Goal: Task Accomplishment & Management: Manage account settings

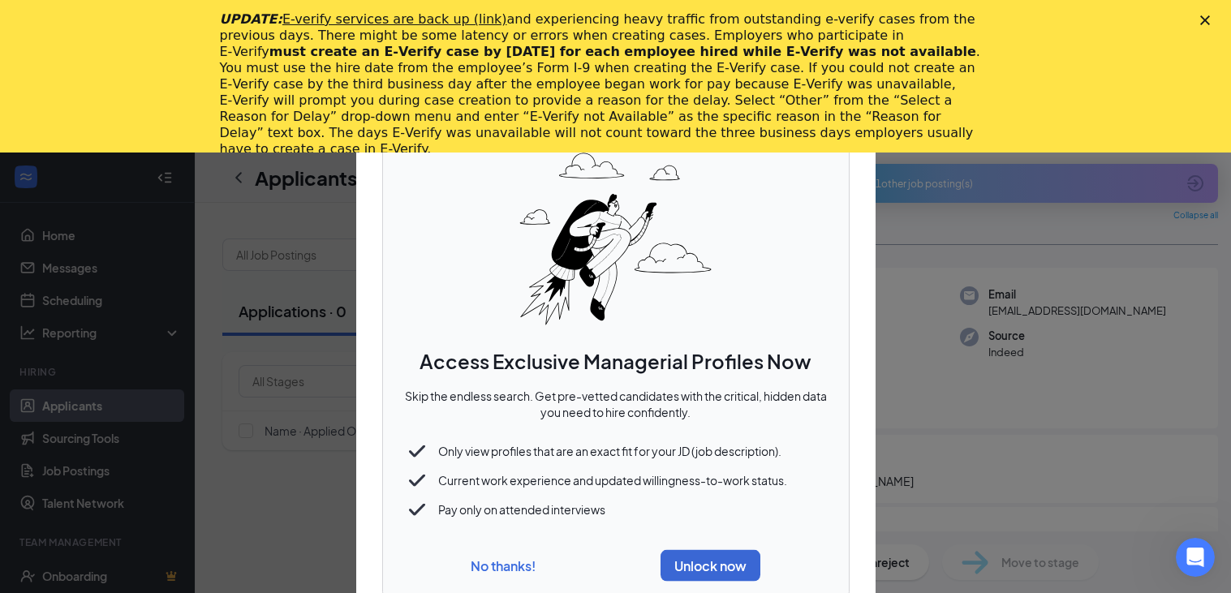
click at [495, 573] on button "No thanks!" at bounding box center [503, 566] width 65 height 17
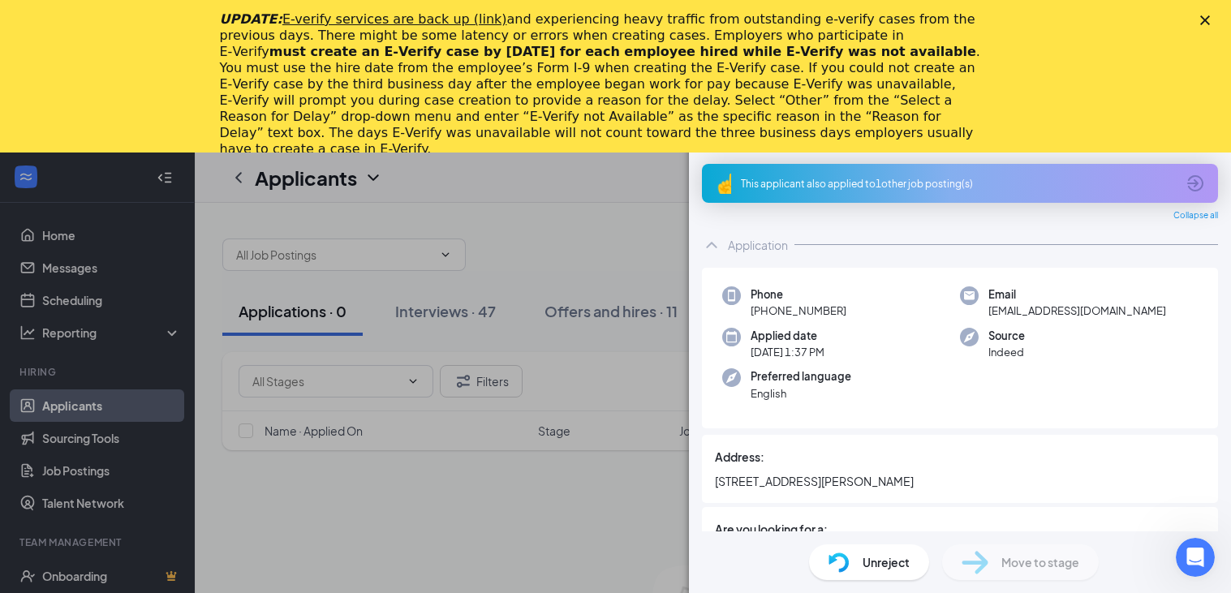
click at [1207, 24] on polygon "Close" at bounding box center [1205, 20] width 10 height 10
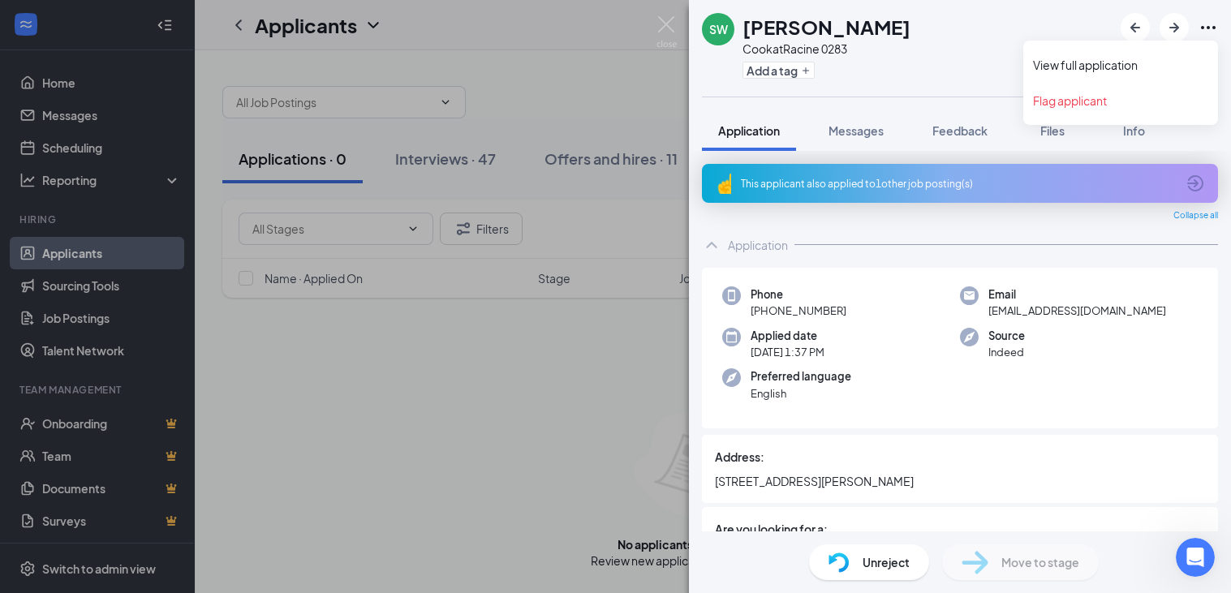
click at [550, 91] on div "SW [PERSON_NAME] at [PERSON_NAME] 0283 Add a tag Application Messages Feedback …" at bounding box center [615, 296] width 1231 height 593
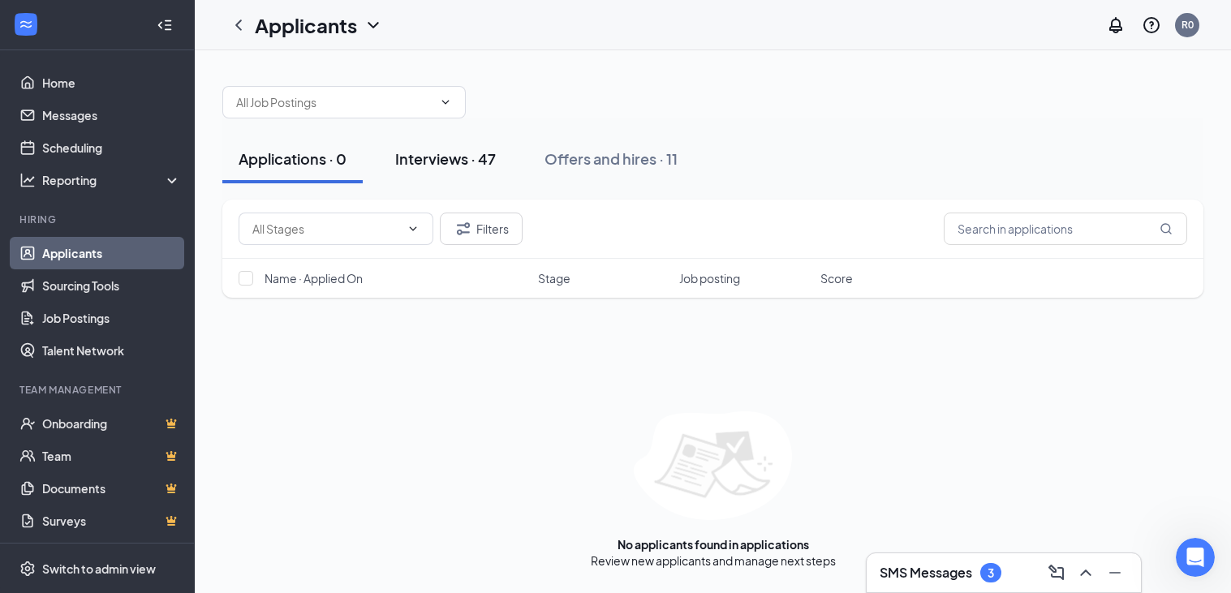
click at [462, 158] on div "Interviews · 47" at bounding box center [445, 159] width 101 height 20
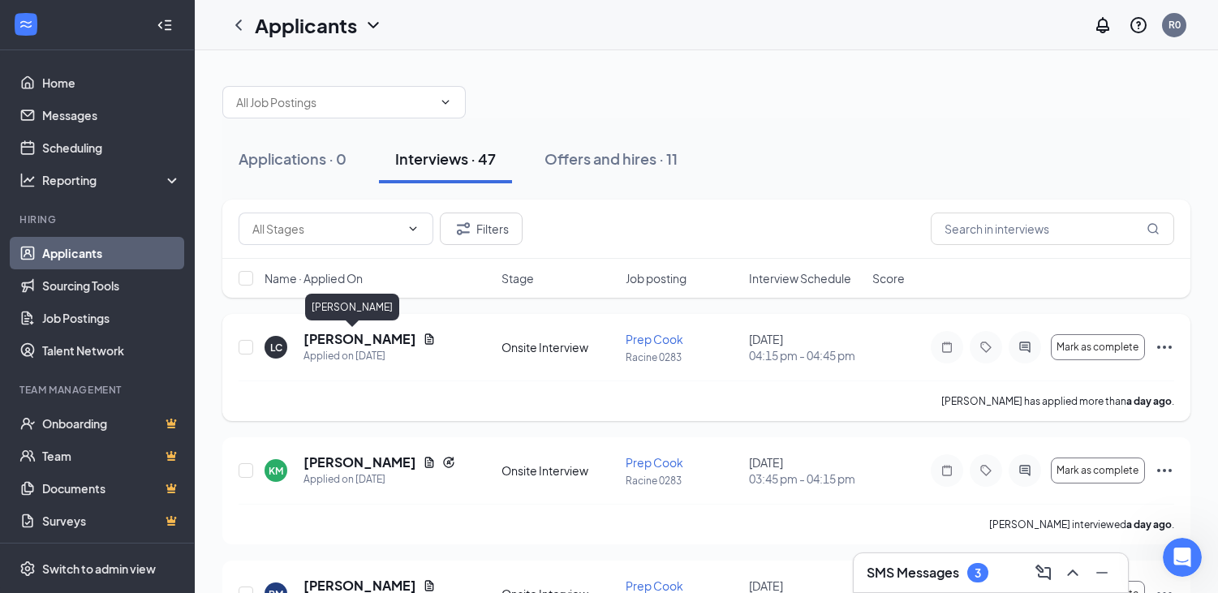
click at [344, 341] on h5 "[PERSON_NAME]" at bounding box center [360, 339] width 113 height 18
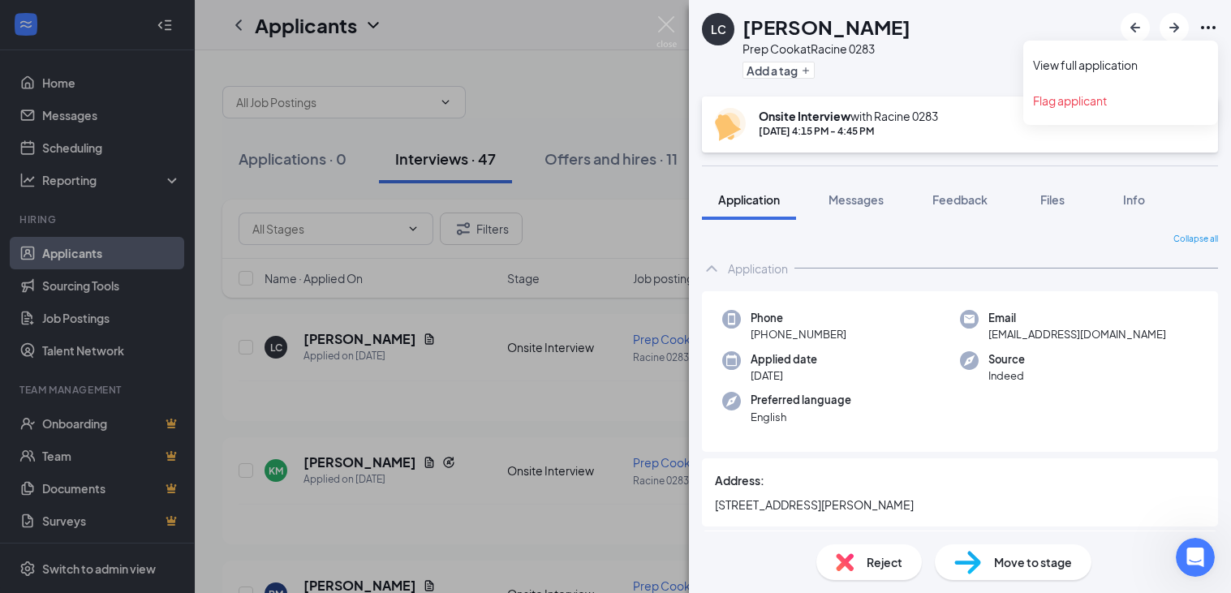
click at [1217, 24] on icon "Ellipses" at bounding box center [1208, 27] width 19 height 19
click at [1117, 71] on link "View full application" at bounding box center [1120, 65] width 175 height 16
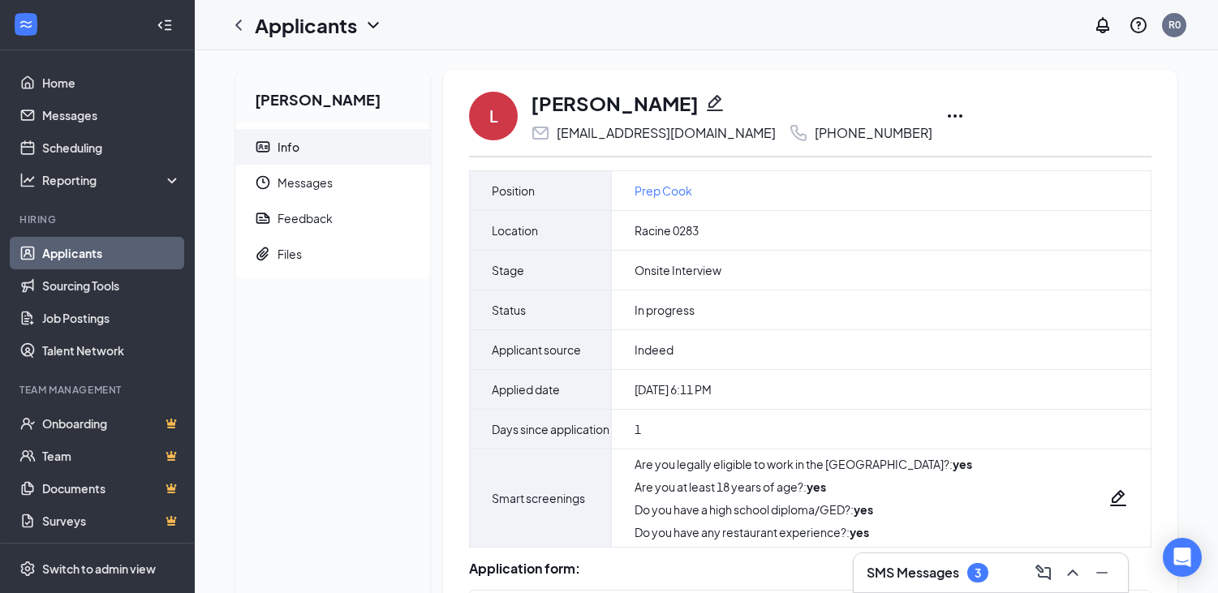
click at [946, 113] on icon "Ellipses" at bounding box center [955, 115] width 19 height 19
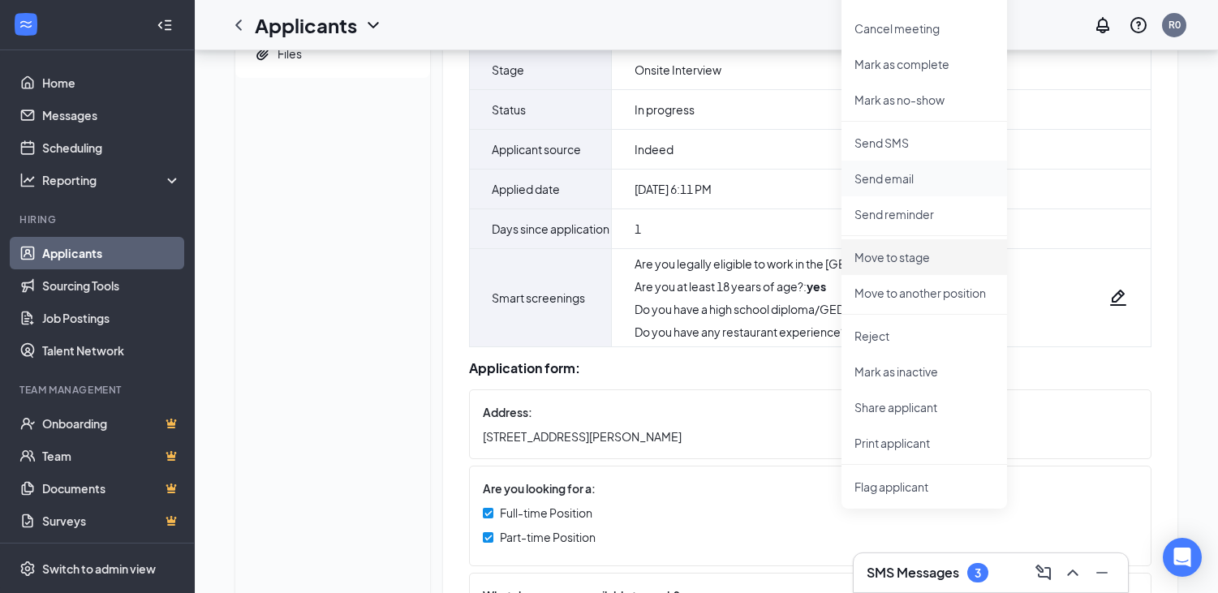
scroll to position [248, 0]
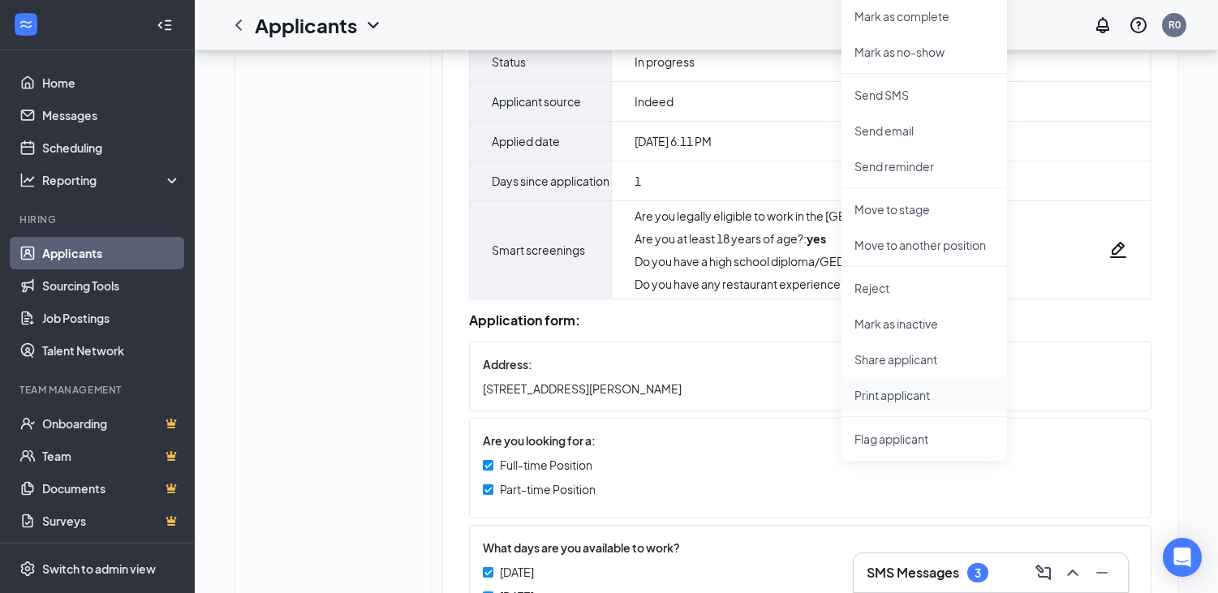
click at [919, 396] on p "Print applicant" at bounding box center [925, 395] width 140 height 16
